Goal: Task Accomplishment & Management: Use online tool/utility

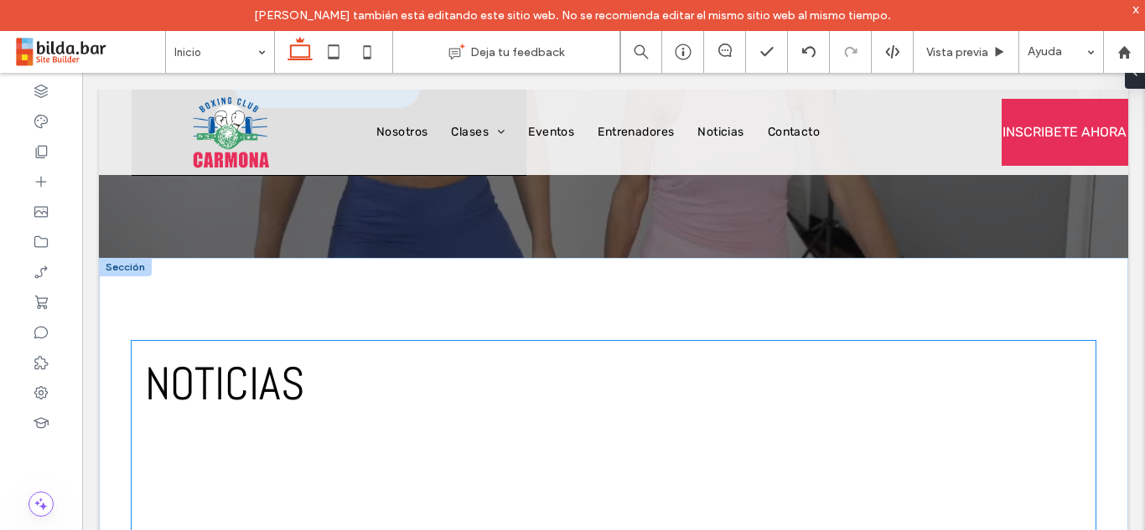
scroll to position [2603, 0]
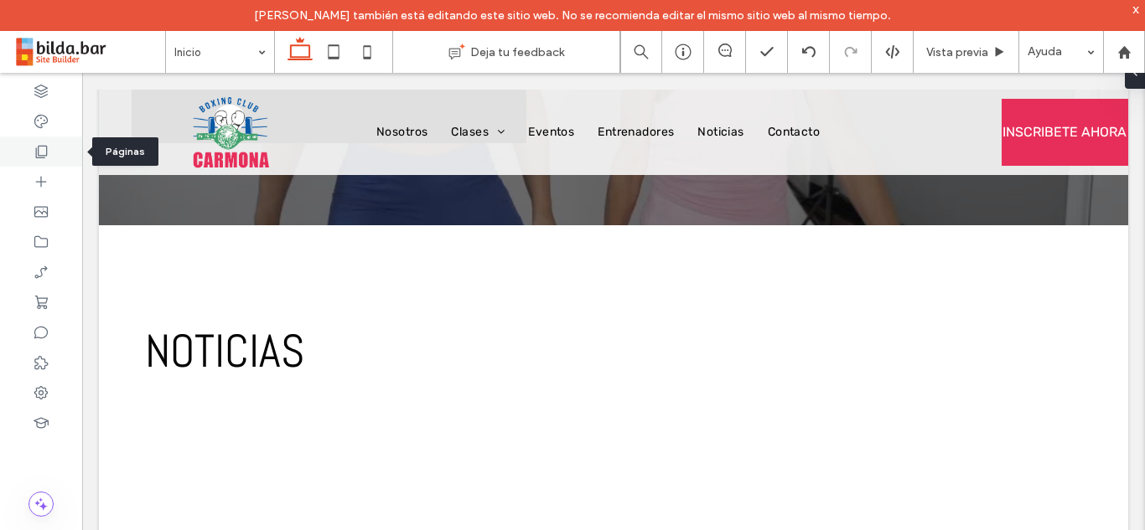
click at [42, 153] on icon at bounding box center [41, 151] width 17 height 17
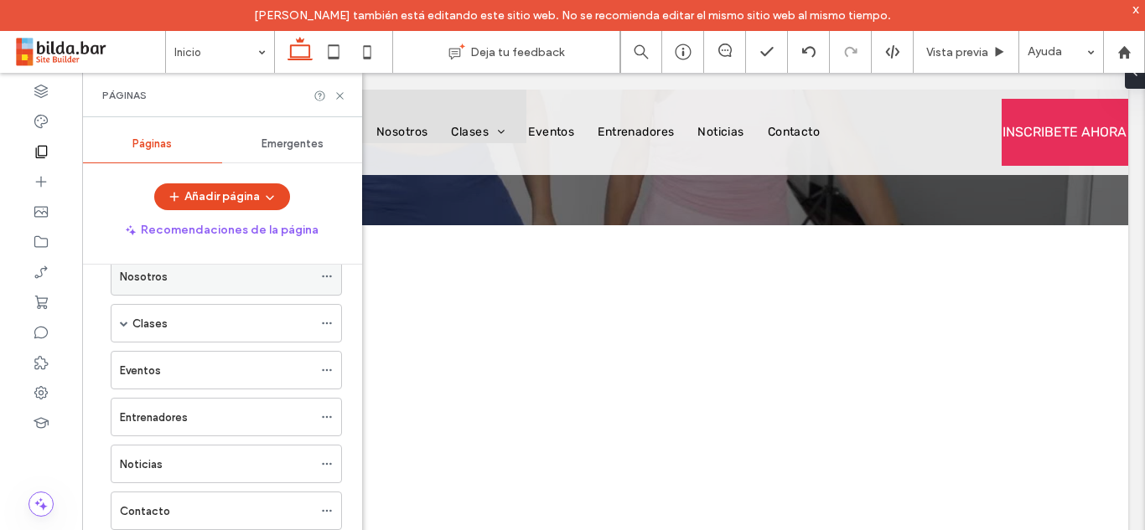
scroll to position [149, 0]
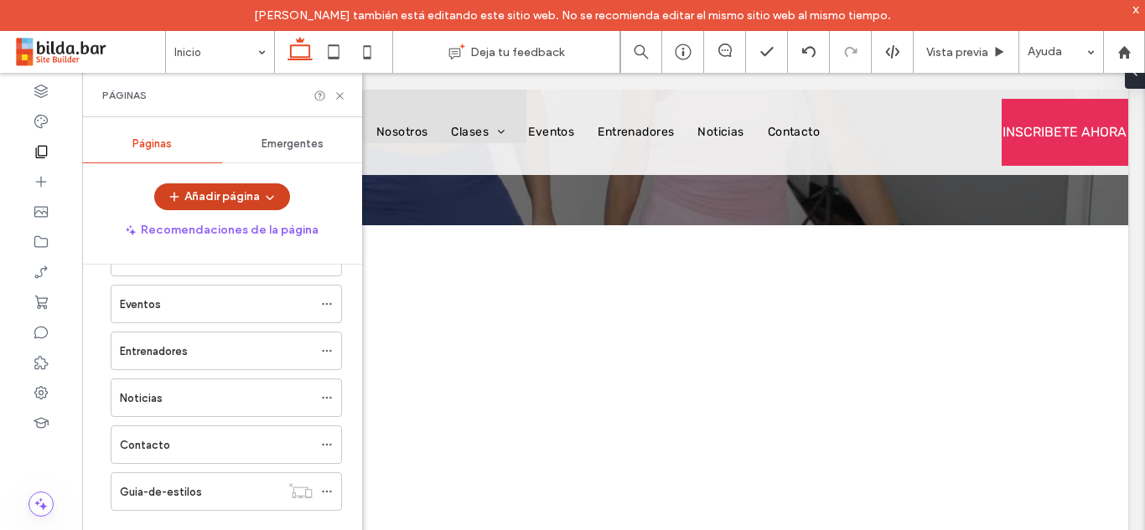
click at [241, 198] on button "Añadir página" at bounding box center [222, 197] width 136 height 27
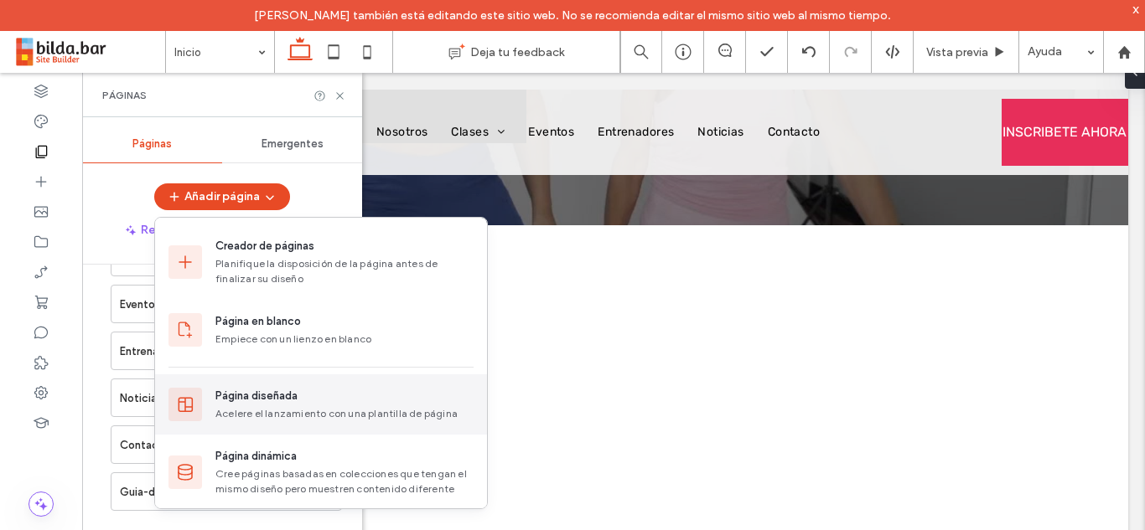
click at [267, 407] on div "Acelere el lanzamiento con una plantilla de página" at bounding box center [344, 413] width 258 height 15
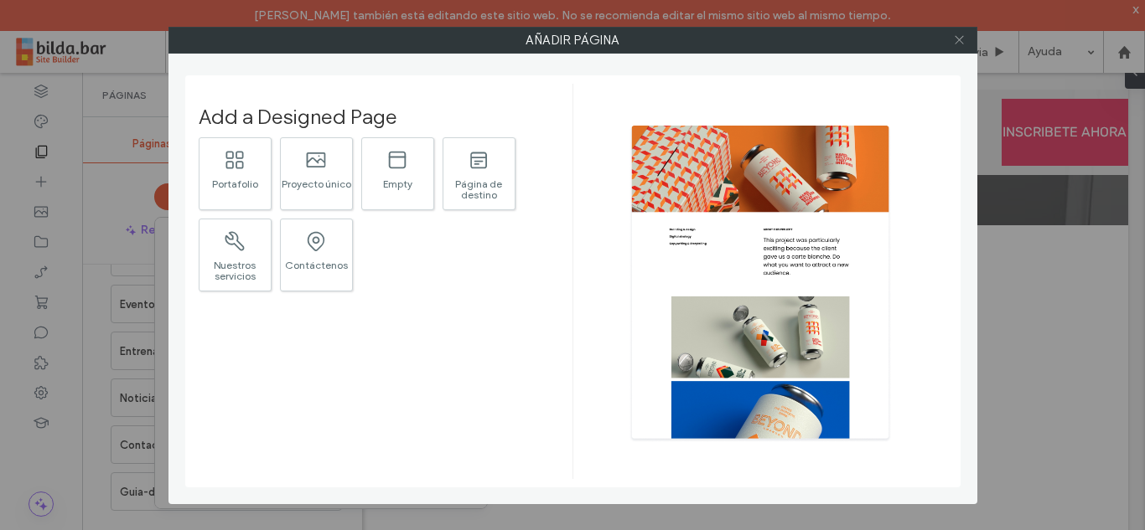
click at [960, 39] on icon at bounding box center [959, 40] width 13 height 13
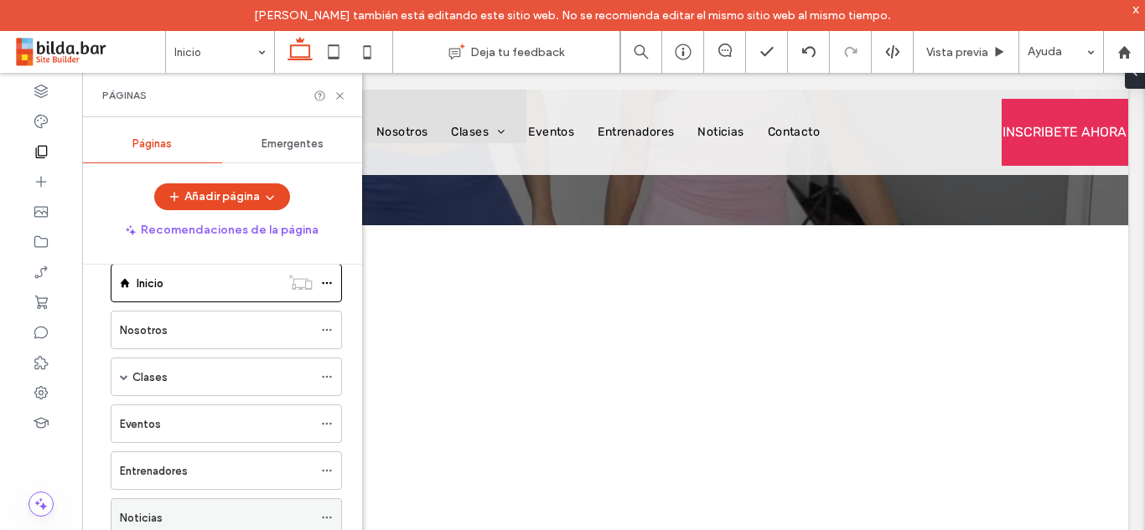
scroll to position [0, 0]
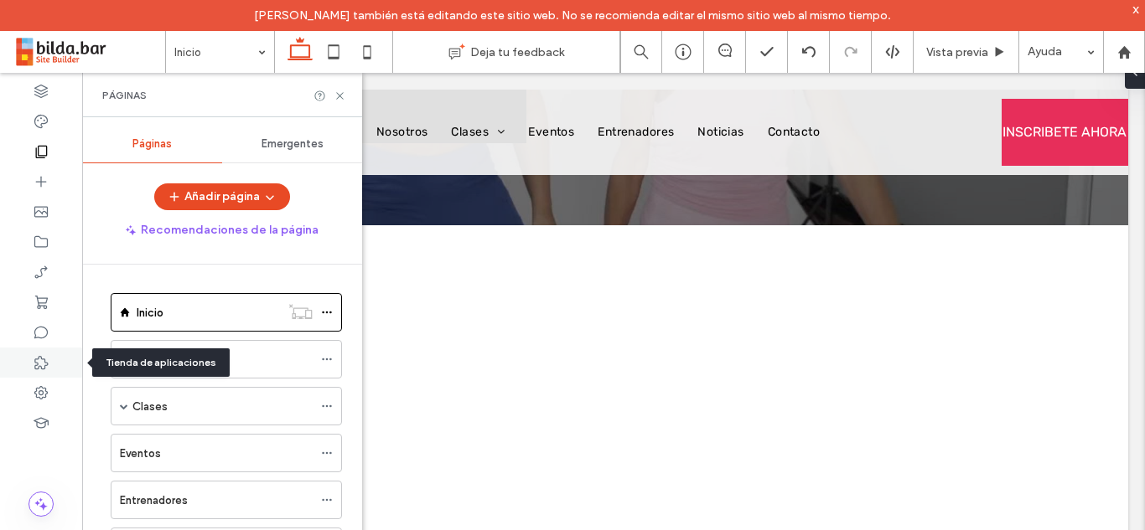
click at [47, 363] on use at bounding box center [40, 362] width 13 height 13
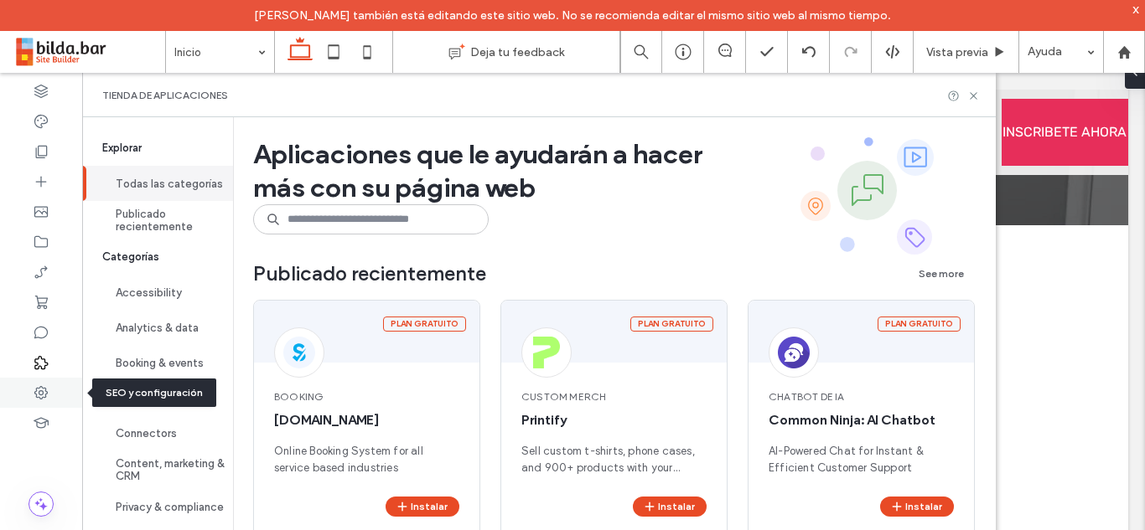
click at [45, 391] on use at bounding box center [40, 392] width 13 height 13
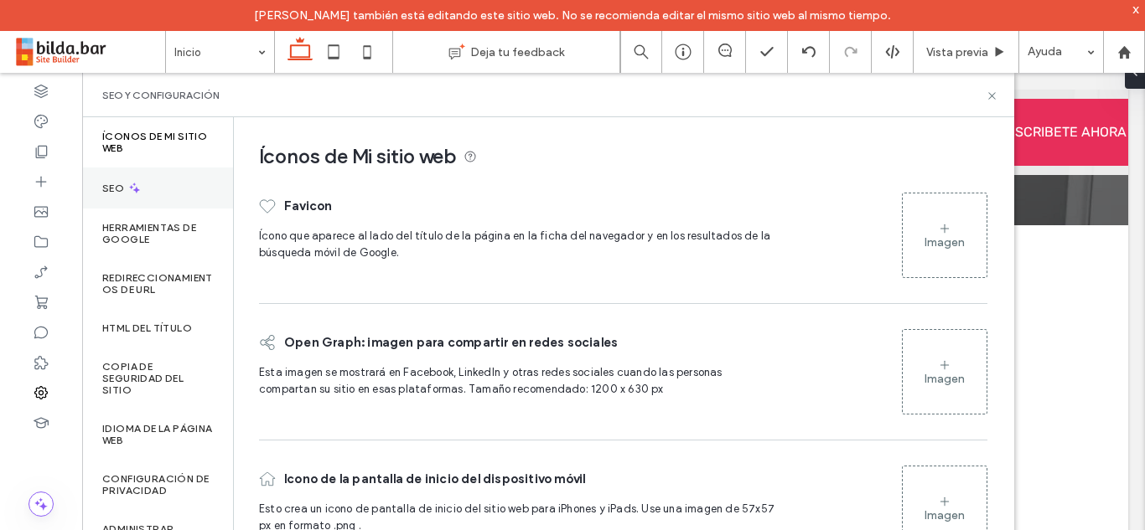
click at [146, 186] on div "SEO" at bounding box center [157, 188] width 151 height 41
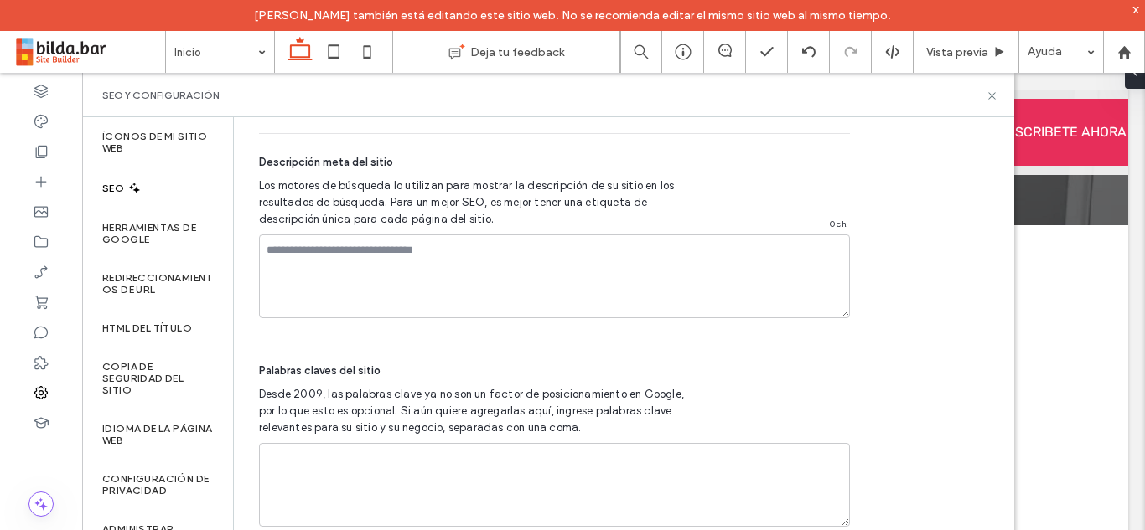
scroll to position [1161, 0]
click at [56, 151] on div at bounding box center [41, 152] width 82 height 30
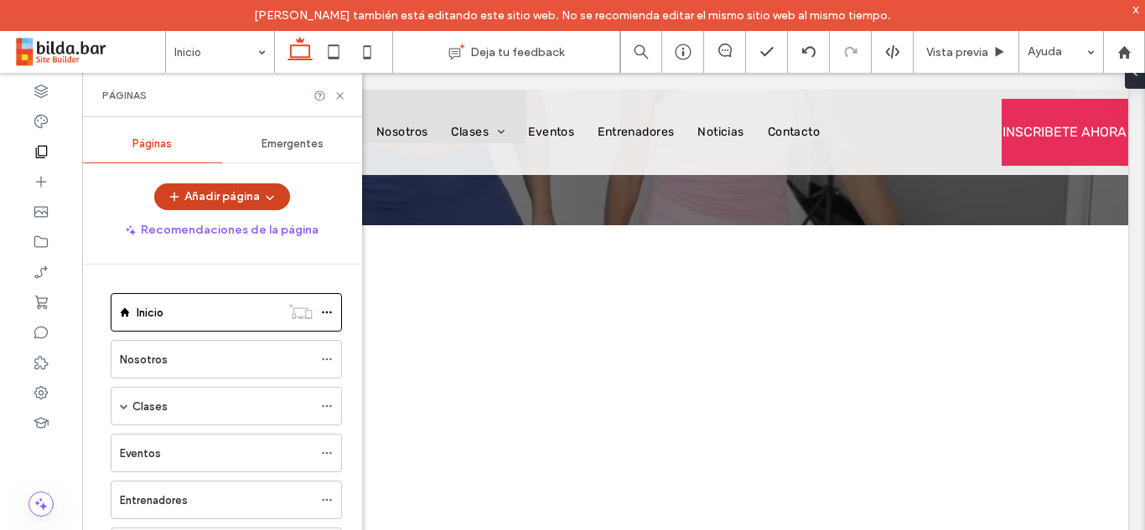
click at [242, 199] on button "Añadir página" at bounding box center [222, 197] width 136 height 27
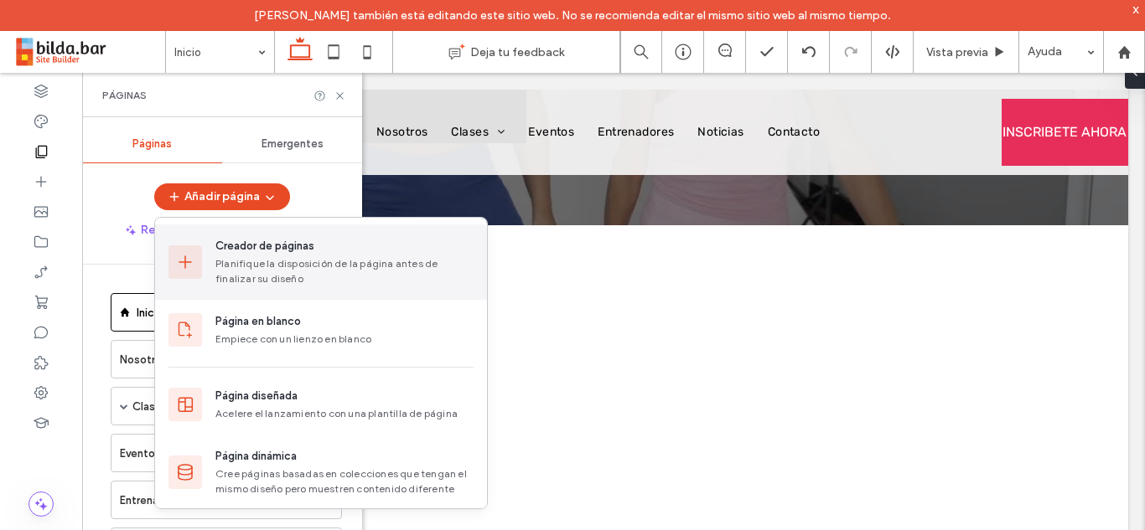
click at [308, 271] on div "Planifique la disposición de la página antes de finalizar su diseño" at bounding box center [344, 271] width 258 height 30
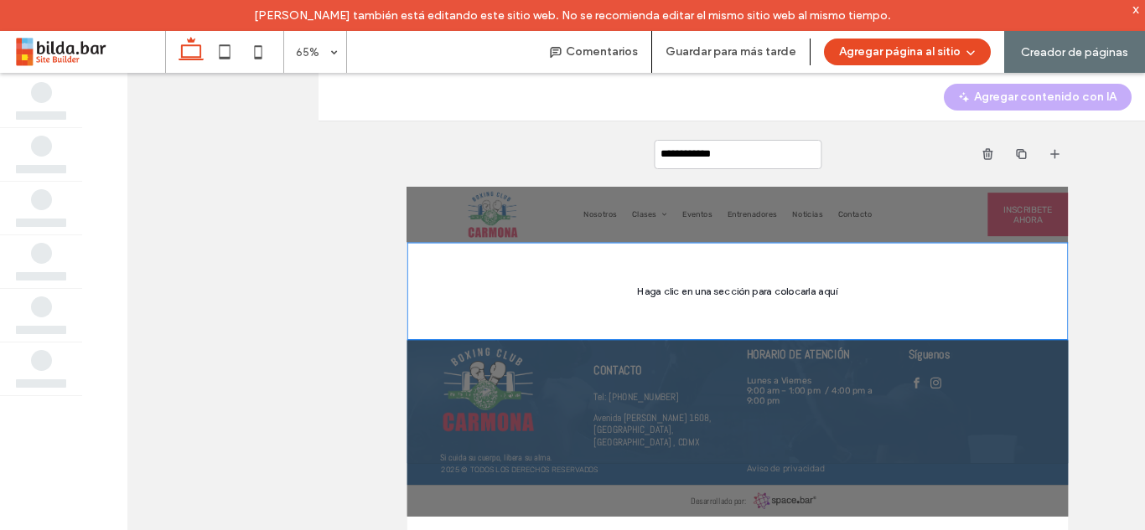
scroll to position [0, 0]
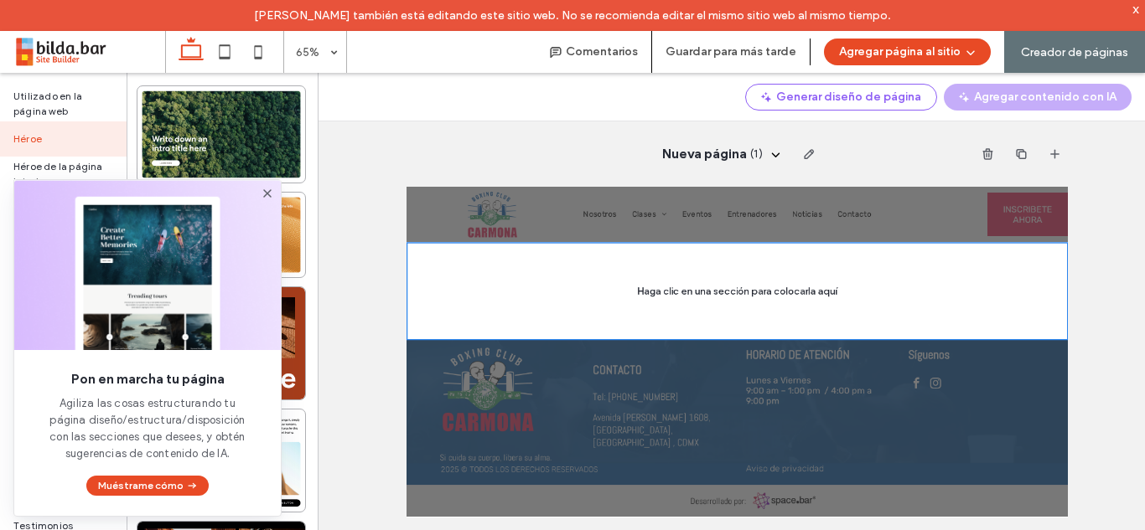
click at [266, 190] on icon at bounding box center [267, 193] width 13 height 13
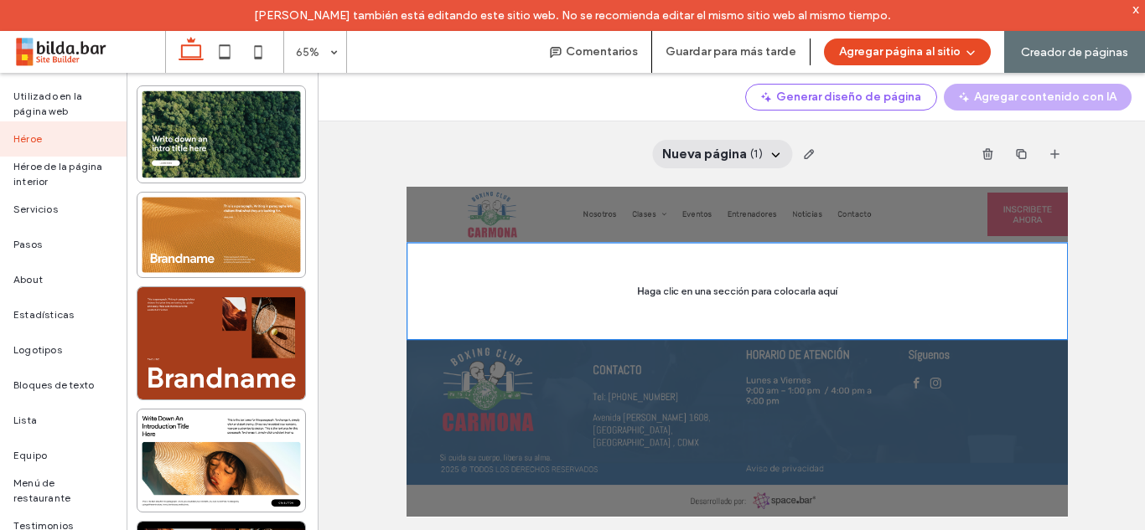
click at [733, 147] on span "Nueva página" at bounding box center [705, 154] width 85 height 18
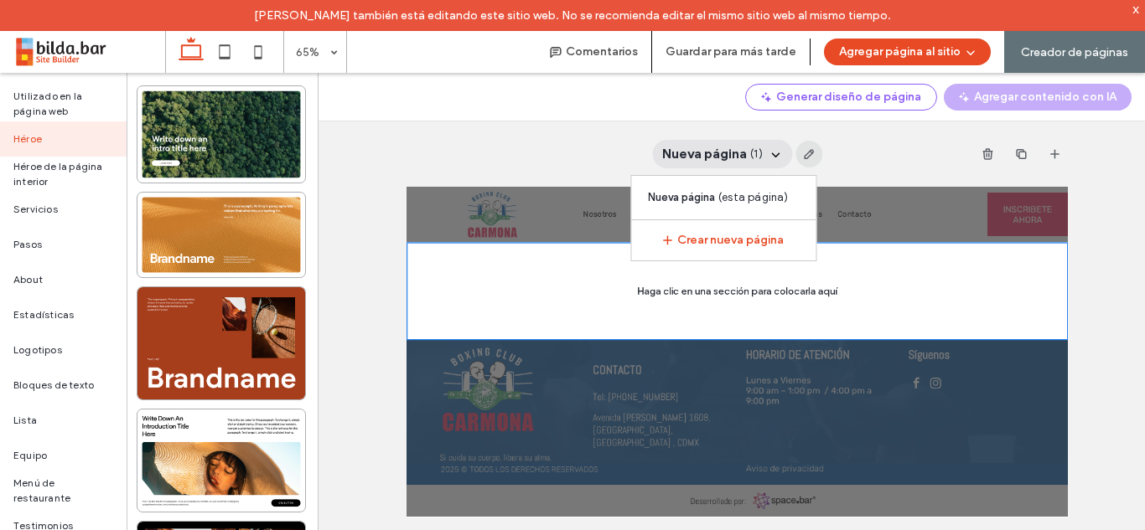
click at [807, 151] on use "button" at bounding box center [810, 154] width 10 height 10
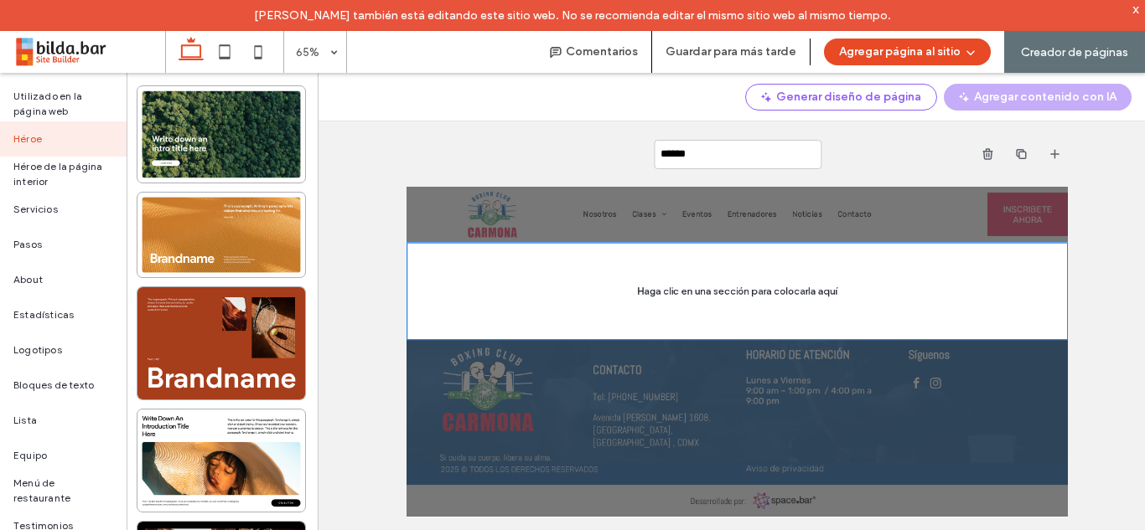
type input "*******"
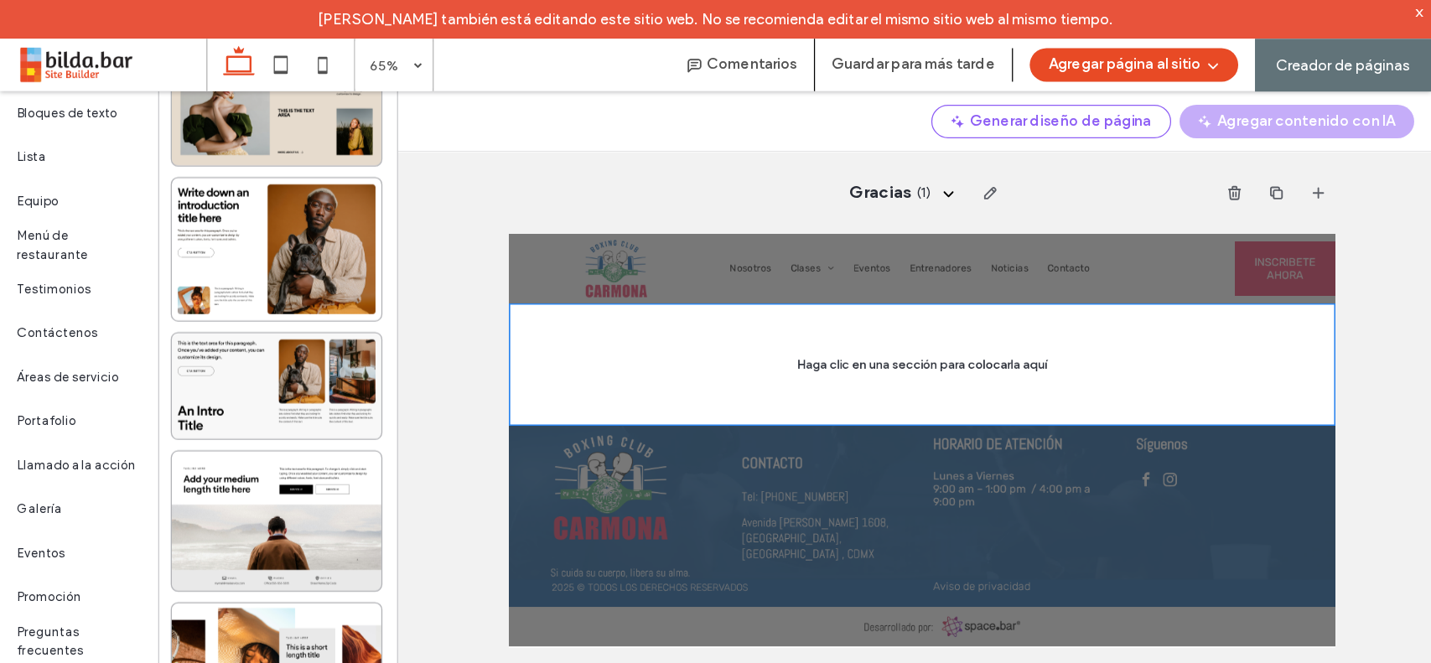
scroll to position [296, 0]
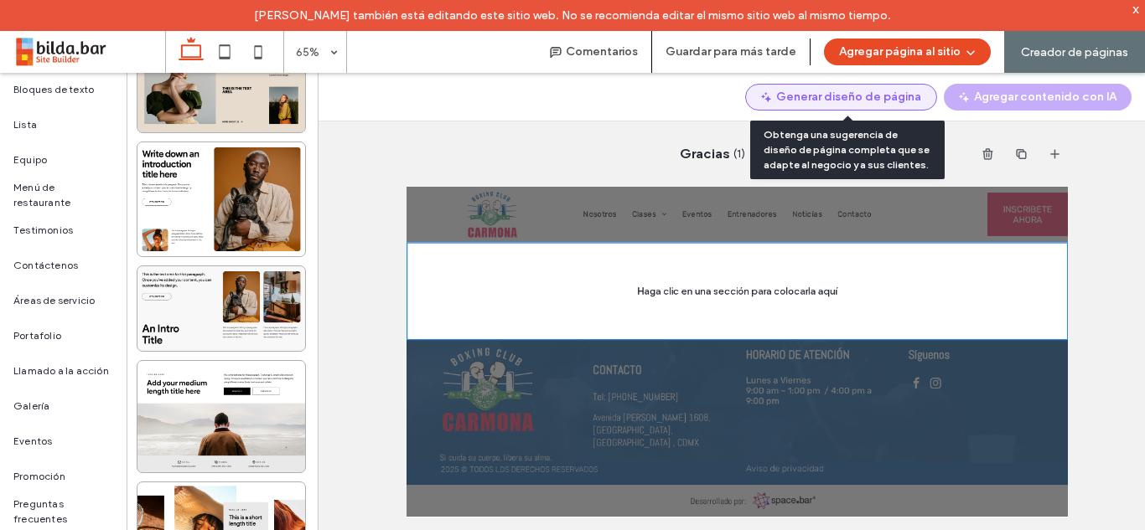
click at [878, 93] on button "Generar diseño de página" at bounding box center [841, 97] width 192 height 27
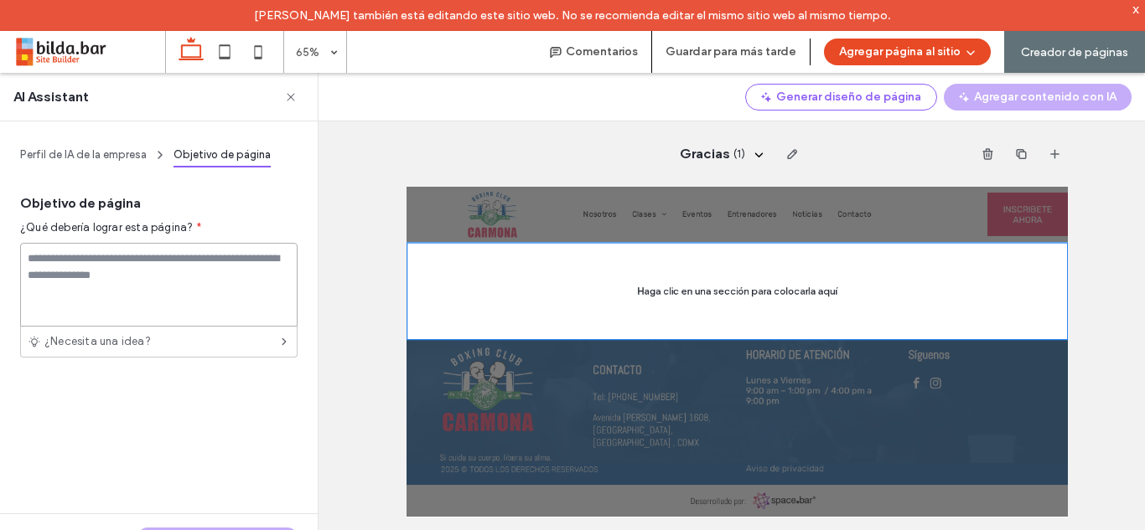
click at [123, 264] on textarea at bounding box center [158, 285] width 277 height 84
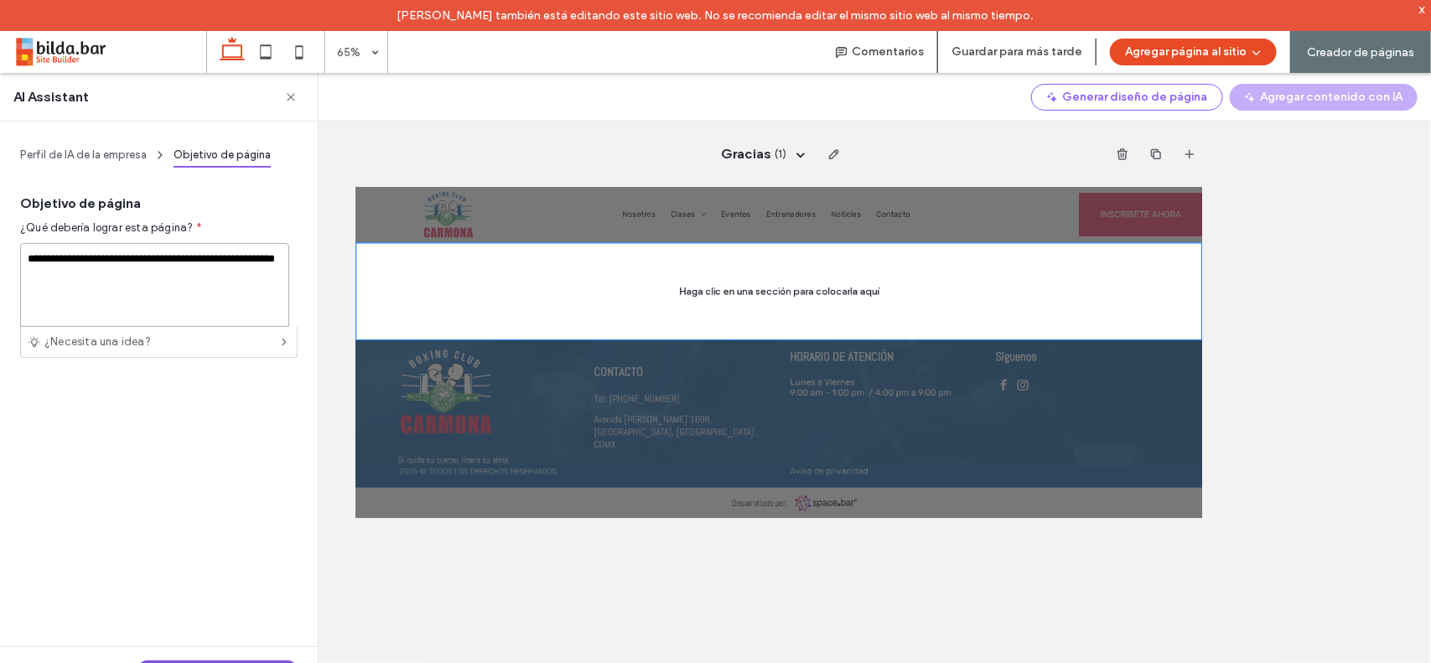
type textarea "**********"
click at [247, 530] on button "Generar diseño de página" at bounding box center [217, 670] width 160 height 20
